Goal: Task Accomplishment & Management: Manage account settings

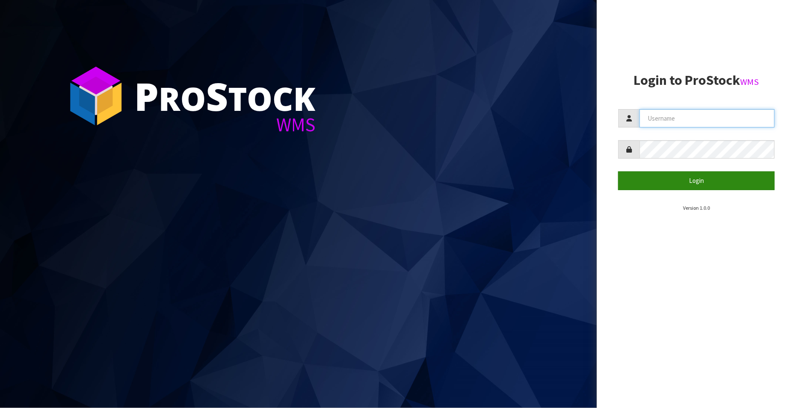
type input "FLOWAPAC"
click at [698, 181] on button "Login" at bounding box center [696, 180] width 156 height 18
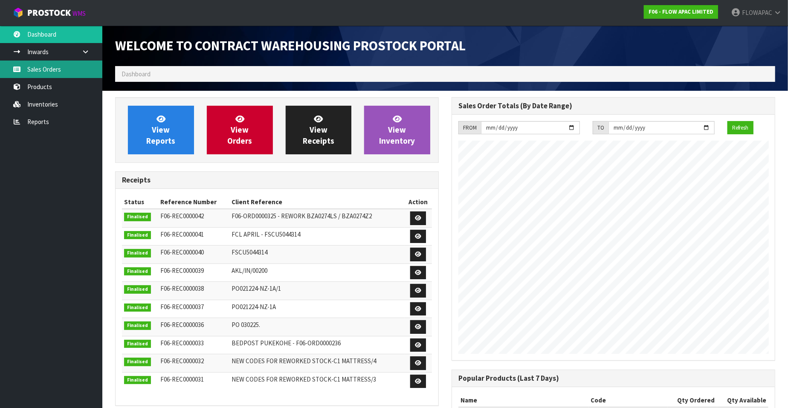
scroll to position [471, 336]
click at [27, 71] on link "Sales Orders" at bounding box center [51, 69] width 102 height 17
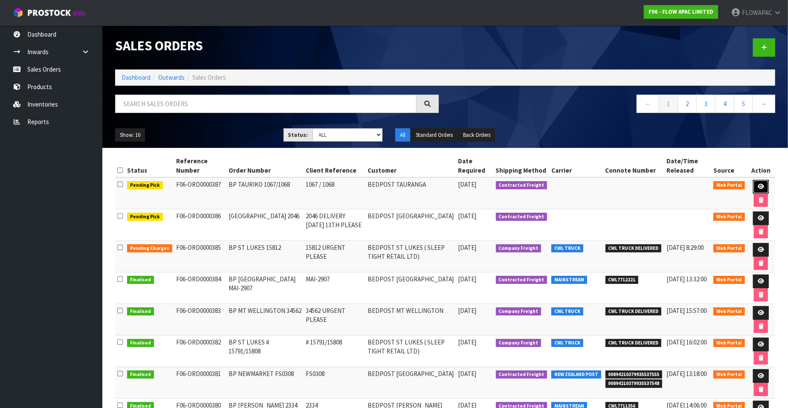
click at [758, 186] on icon at bounding box center [760, 187] width 6 height 6
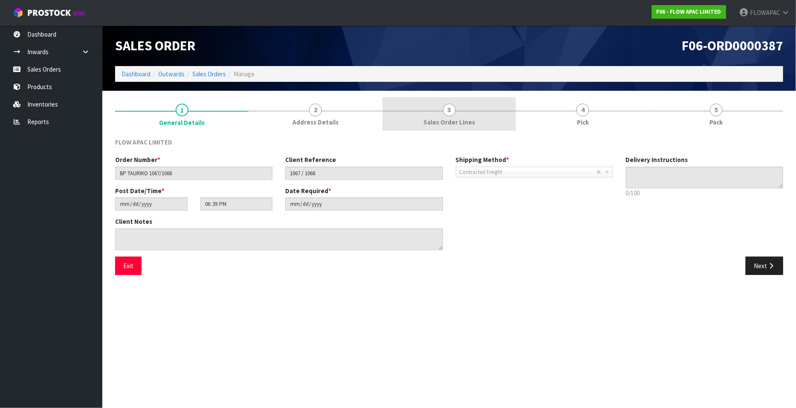
click at [450, 112] on span "3" at bounding box center [449, 110] width 13 height 13
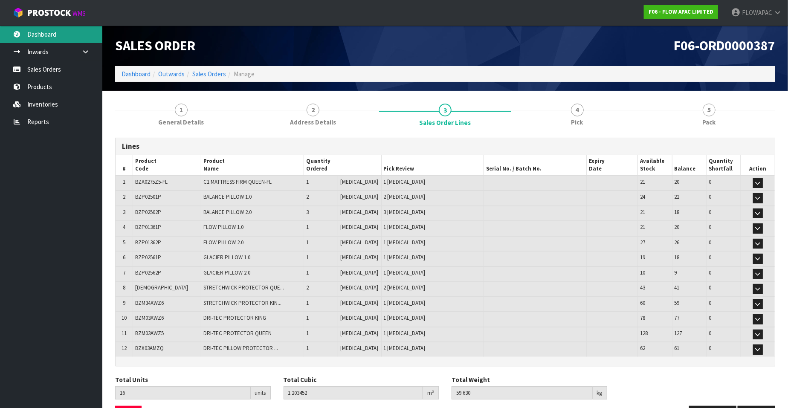
click at [48, 36] on link "Dashboard" at bounding box center [51, 34] width 102 height 17
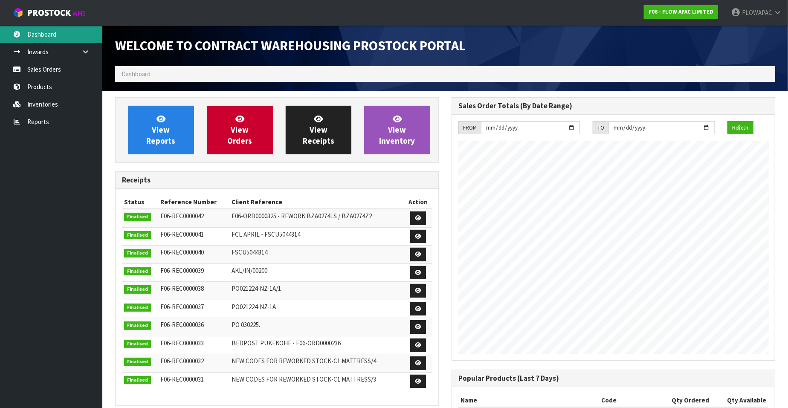
scroll to position [471, 336]
click at [759, 13] on span "FLOWAPAC" at bounding box center [757, 13] width 30 height 8
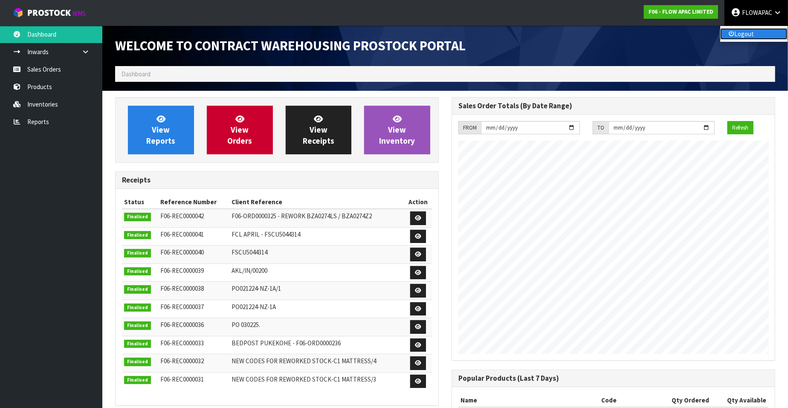
click at [745, 33] on link "Logout" at bounding box center [753, 34] width 67 height 12
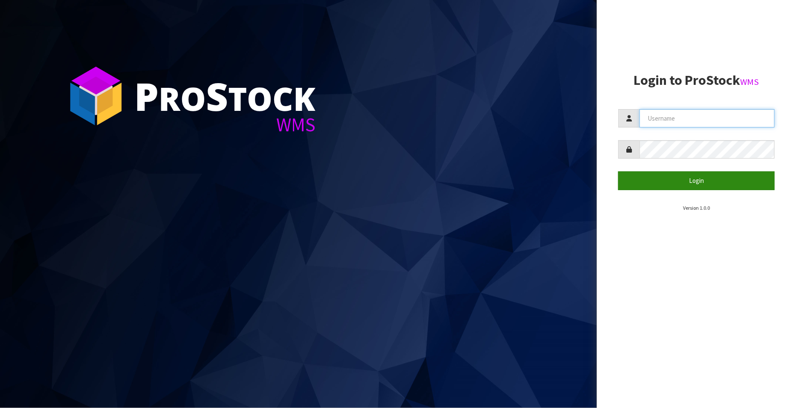
type input "FLOWAPAC"
click at [712, 180] on button "Login" at bounding box center [696, 180] width 156 height 18
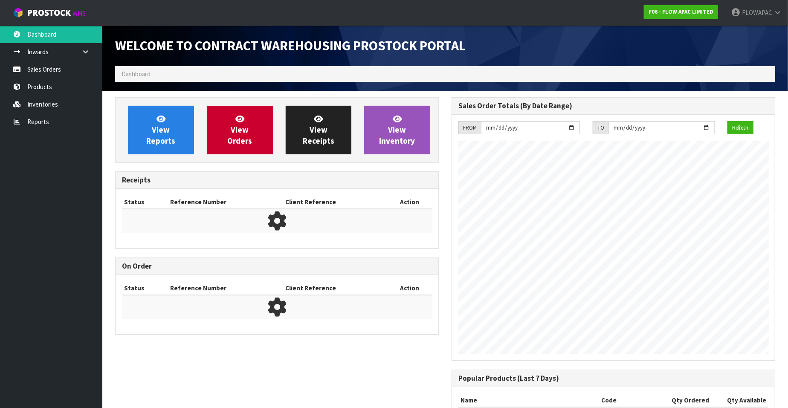
scroll to position [471, 336]
